Goal: Transaction & Acquisition: Purchase product/service

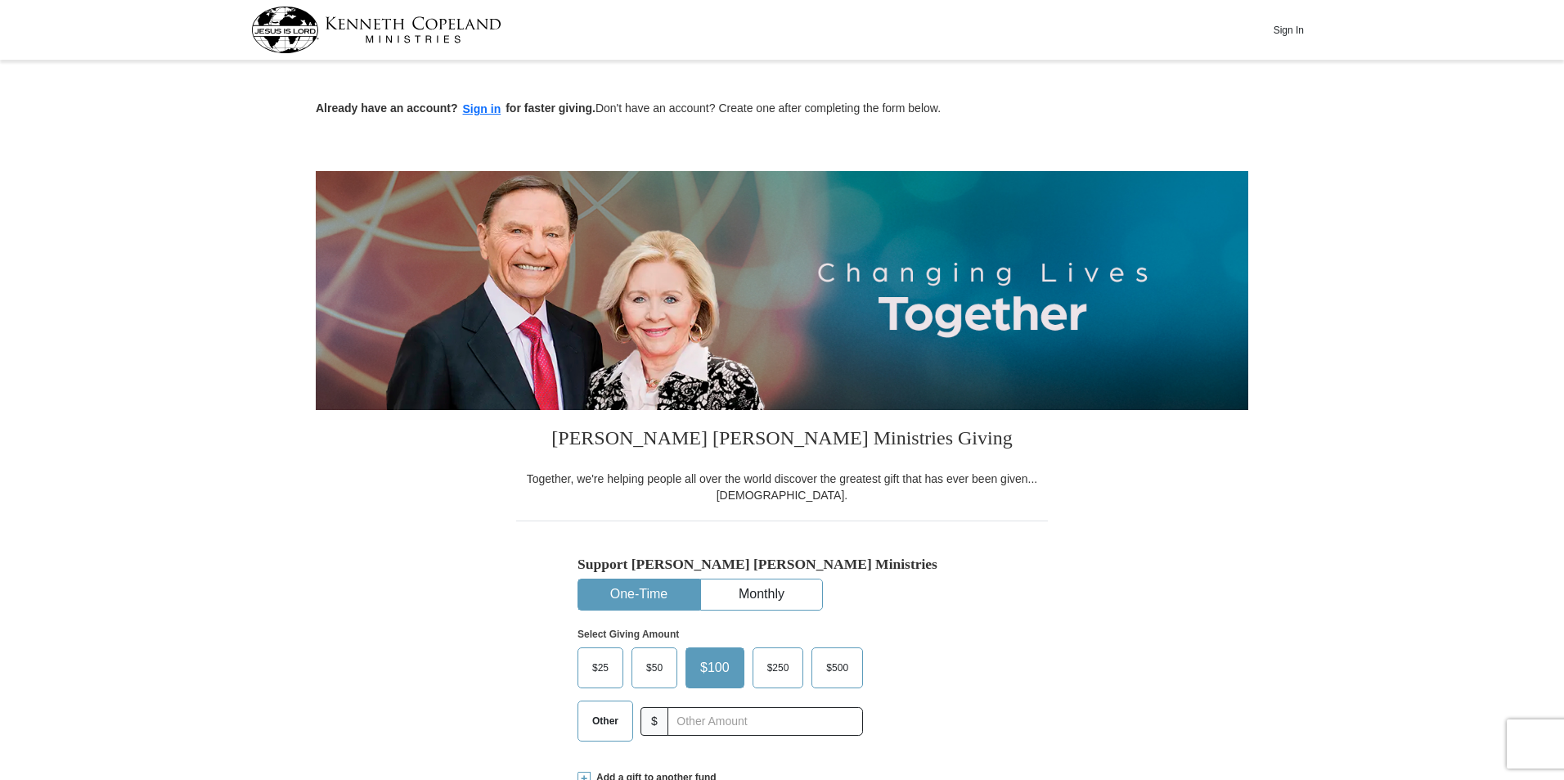
click at [601, 670] on span "$25" at bounding box center [600, 667] width 33 height 25
click at [0, 0] on input "$25" at bounding box center [0, 0] width 0 height 0
drag, startPoint x: 1563, startPoint y: 116, endPoint x: 1569, endPoint y: 152, distance: 36.5
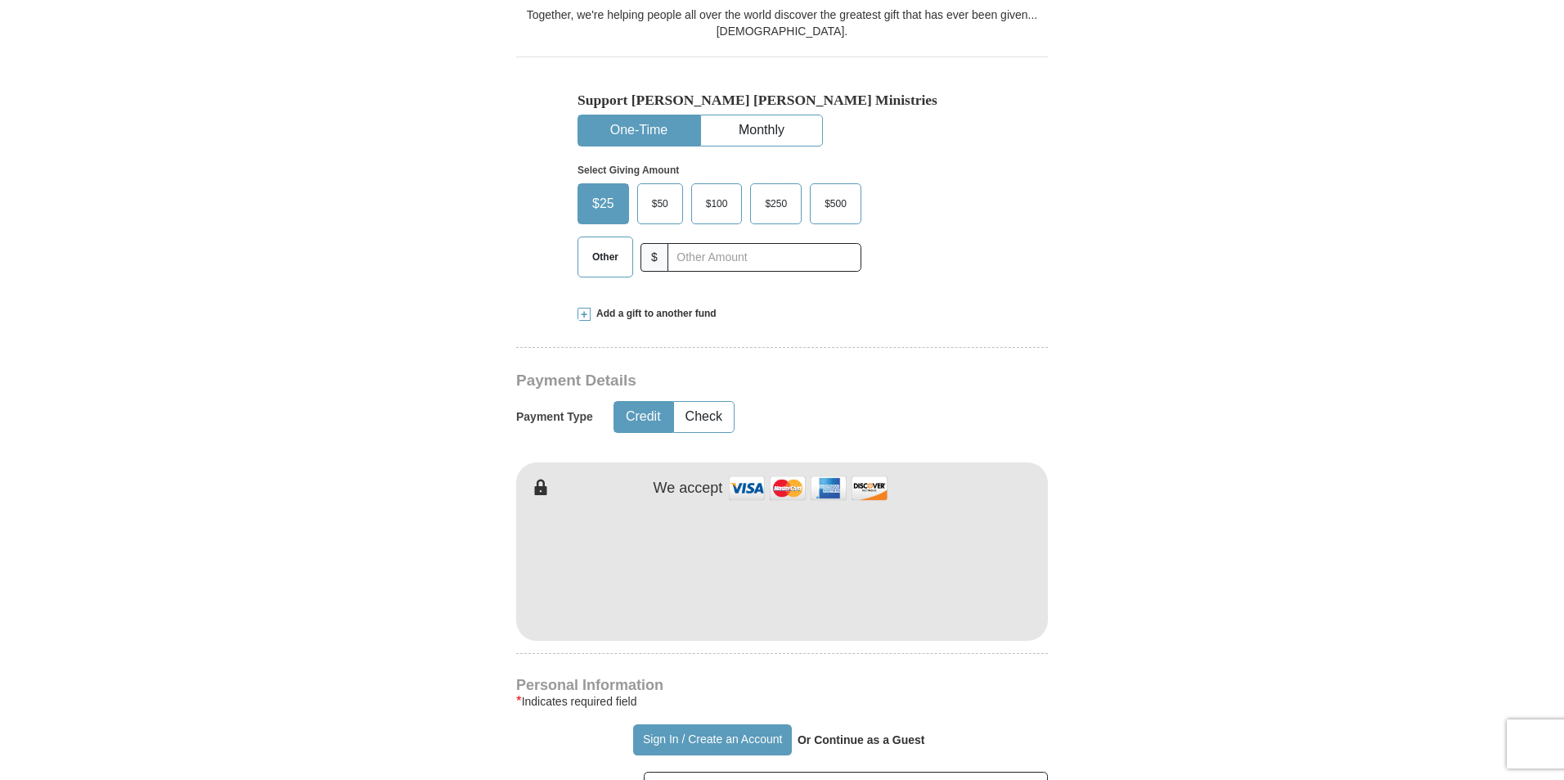
scroll to position [499, 0]
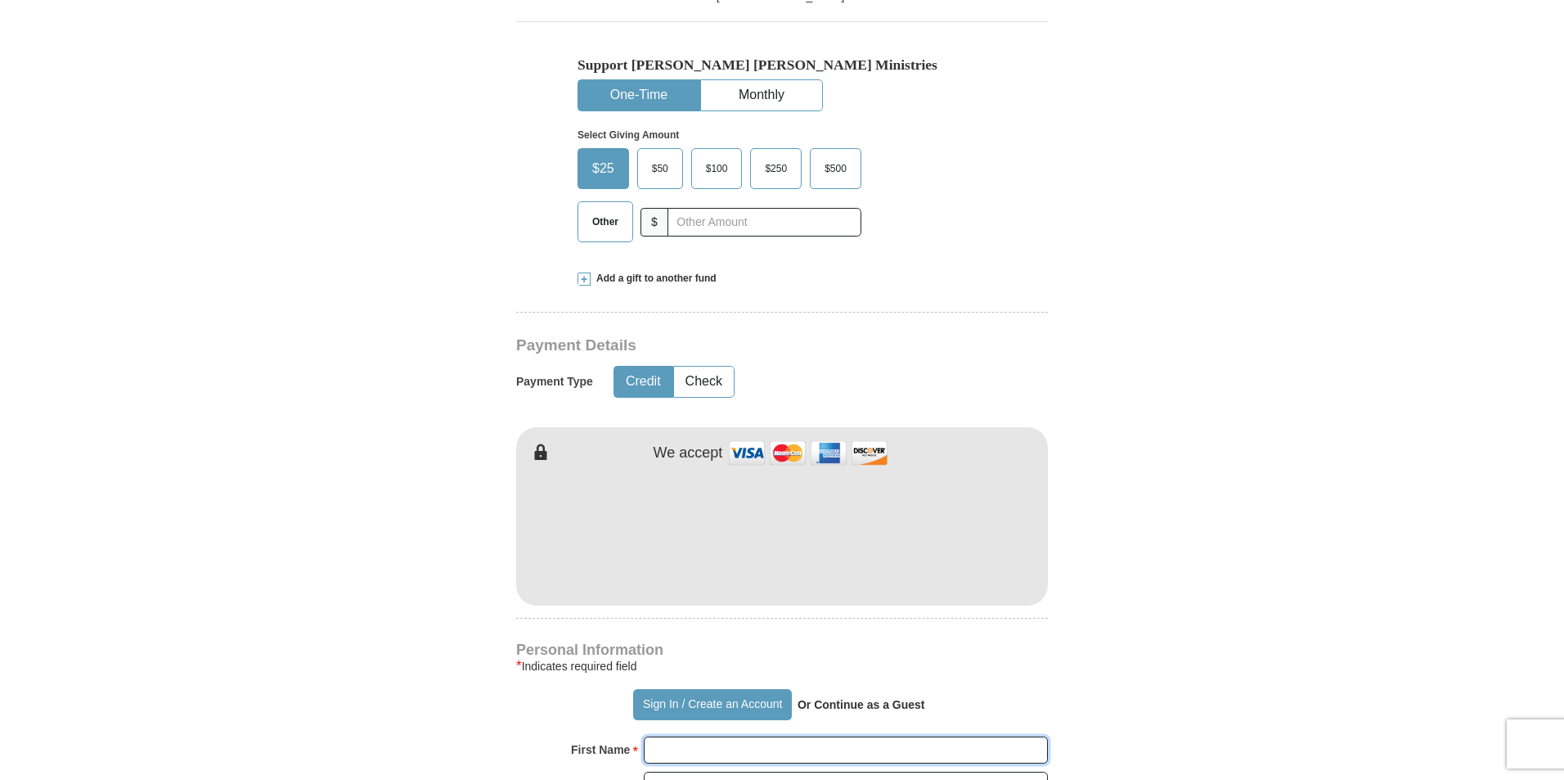
type input "[PERSON_NAME]"
type input "HAMBURGER"
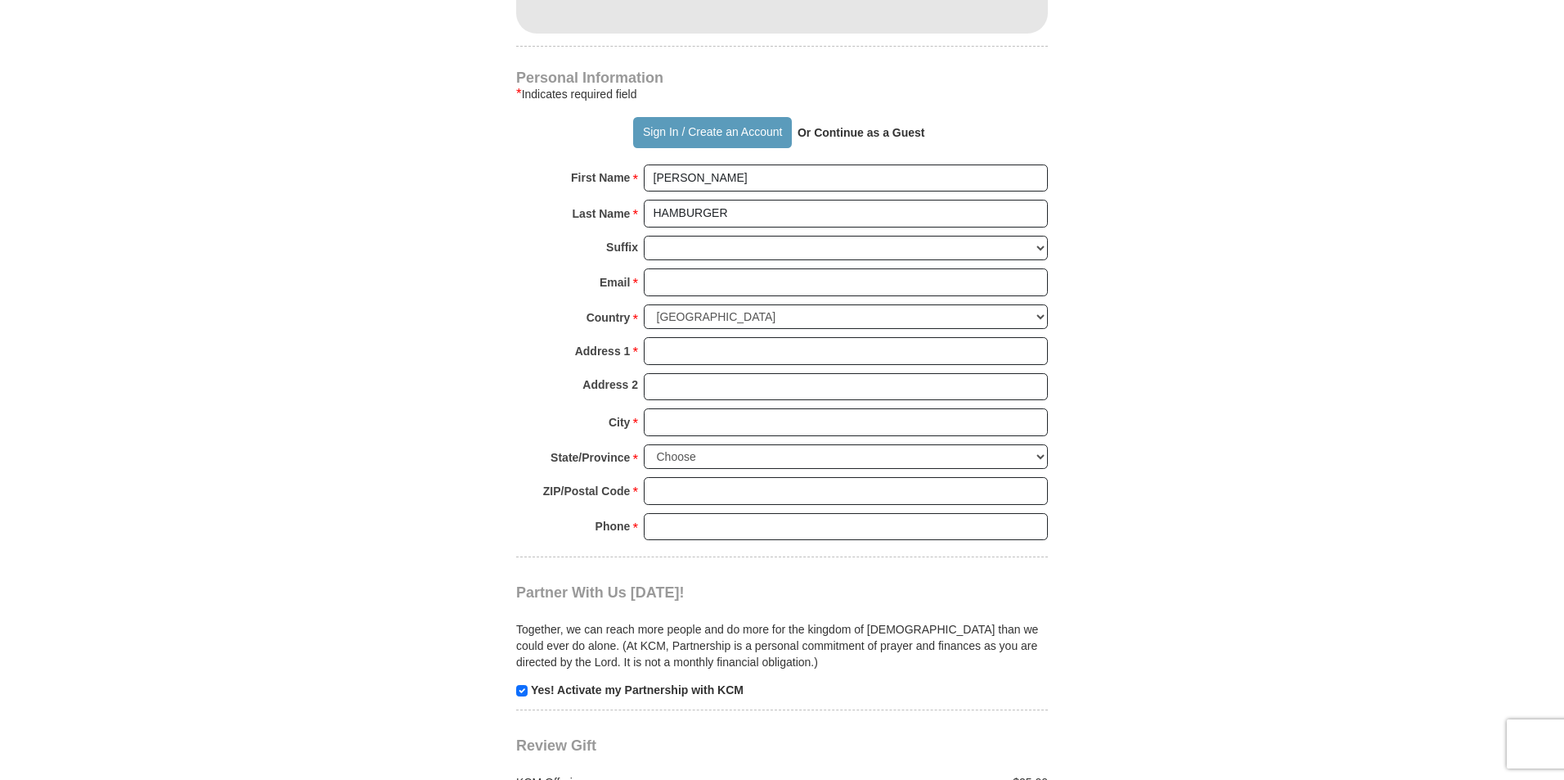
scroll to position [1051, 0]
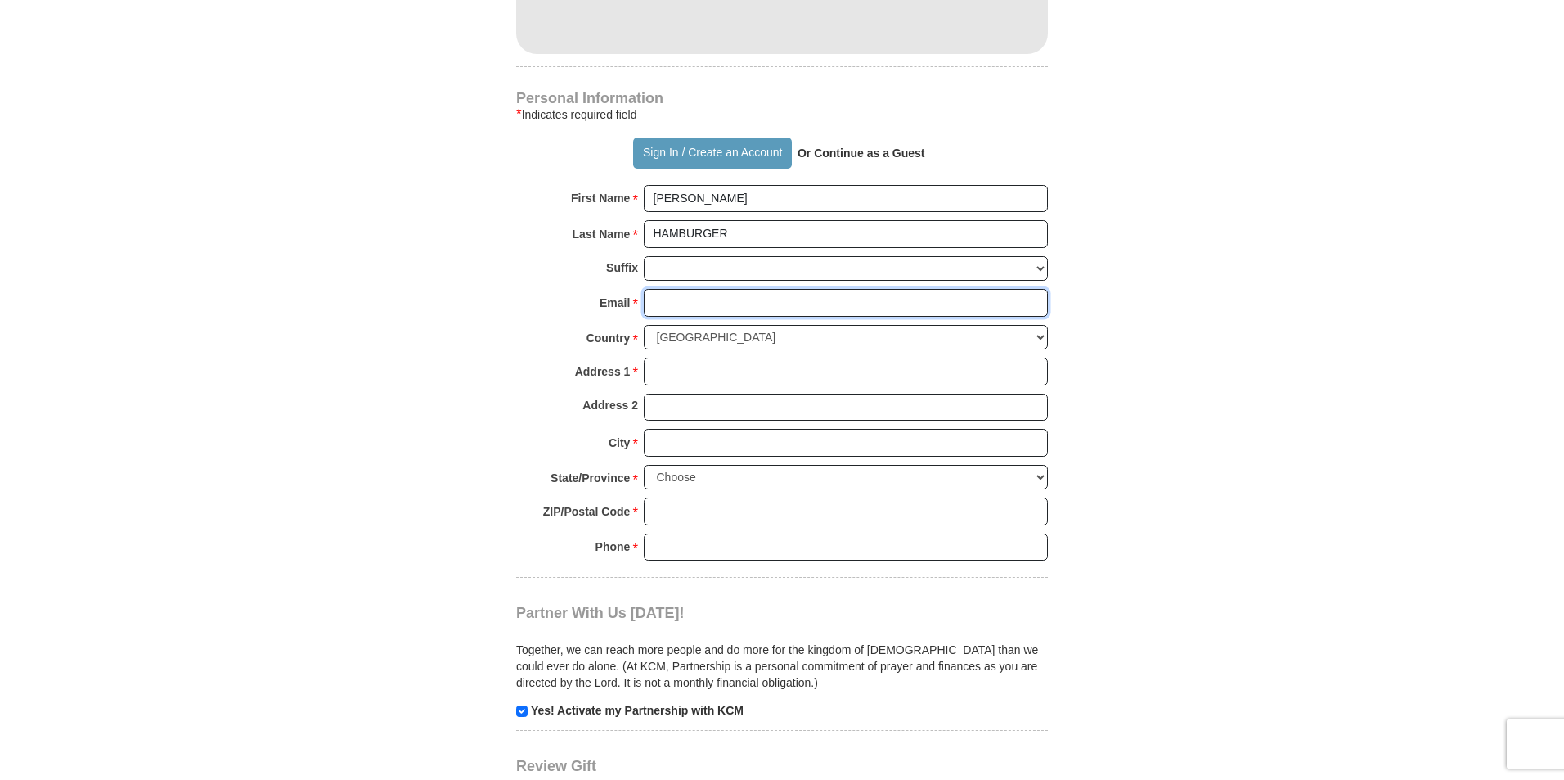
click at [694, 302] on input "Email *" at bounding box center [846, 303] width 404 height 28
type input "[EMAIL_ADDRESS][DOMAIN_NAME]"
type input "[STREET_ADDRESS][PERSON_NAME][PERSON_NAME]"
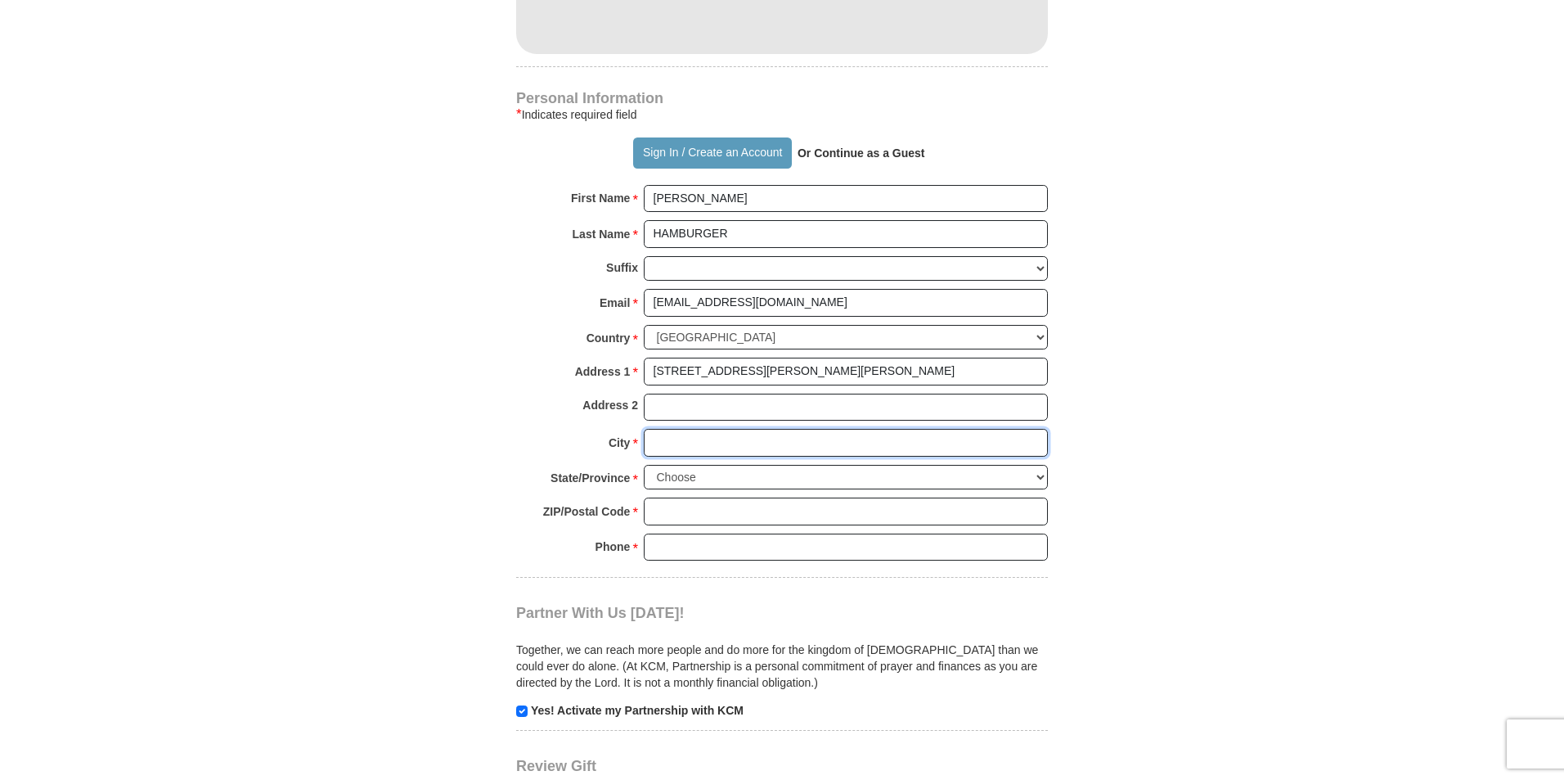
type input "Chalmette"
select select "LA"
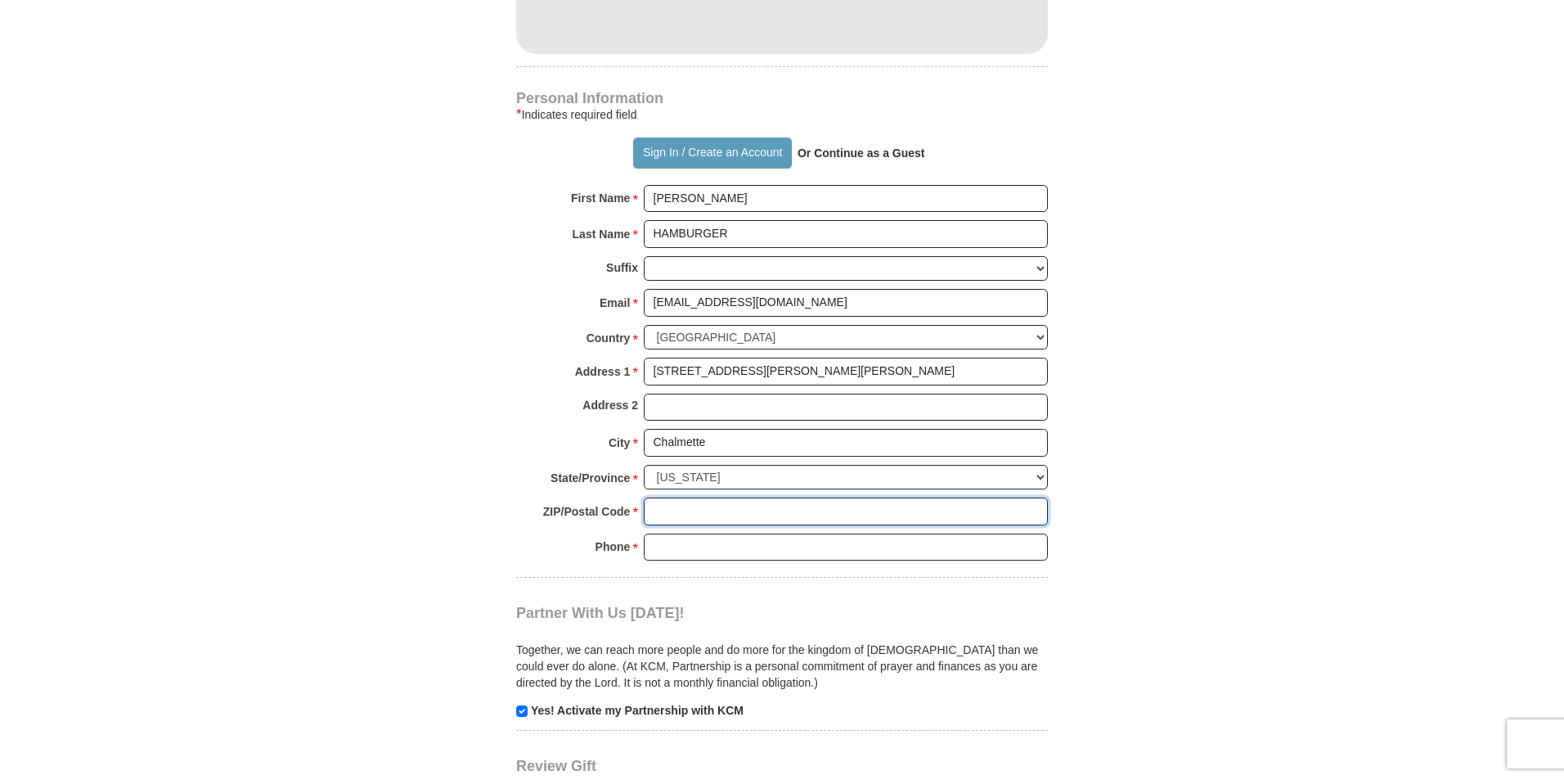
type input "70043"
type input "5042792154"
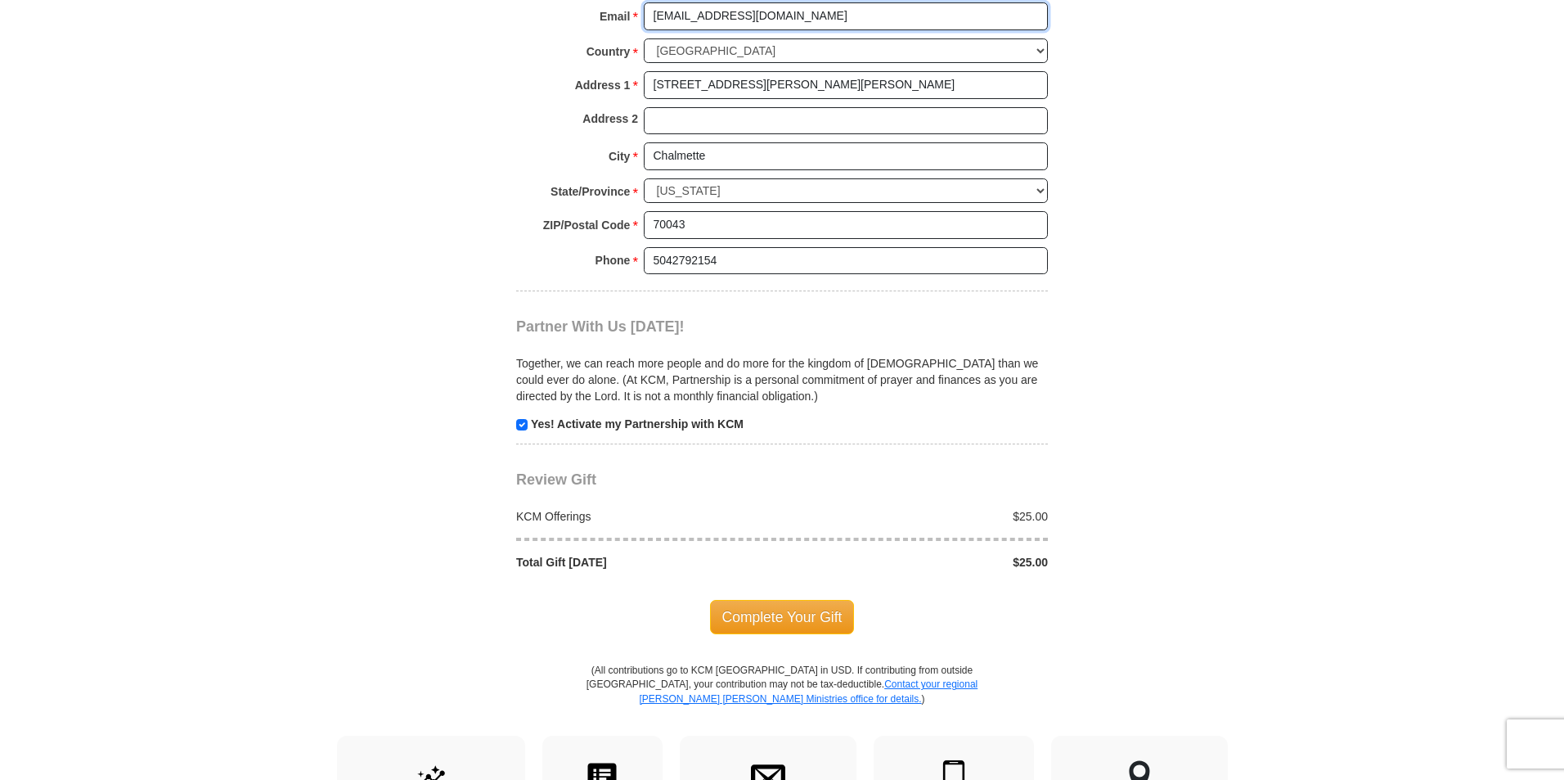
scroll to position [1341, 0]
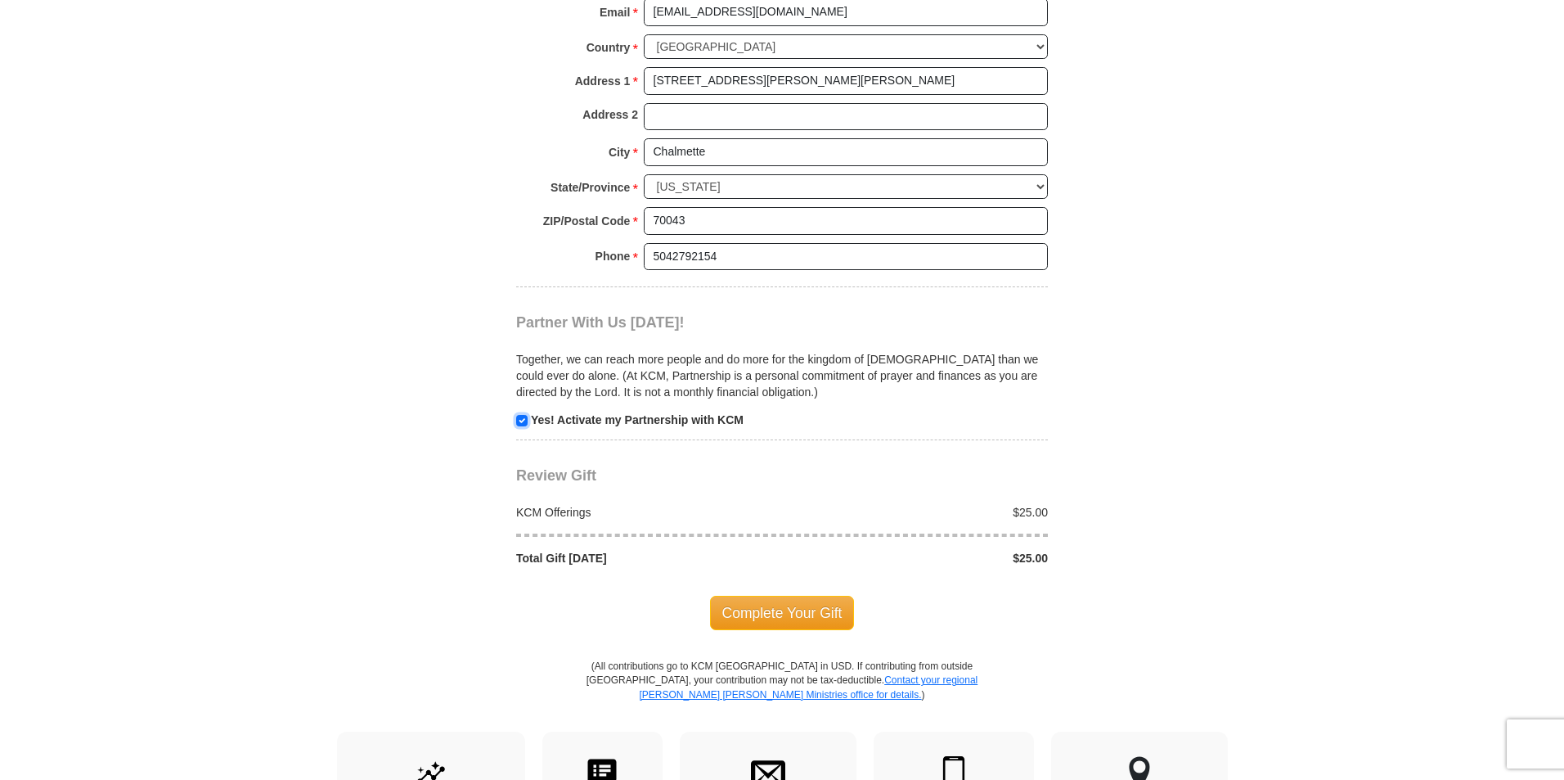
click at [519, 421] on input "checkbox" at bounding box center [521, 420] width 11 height 11
checkbox input "false"
click at [802, 609] on span "Complete Your Gift" at bounding box center [782, 613] width 145 height 34
